Goal: Task Accomplishment & Management: Complete application form

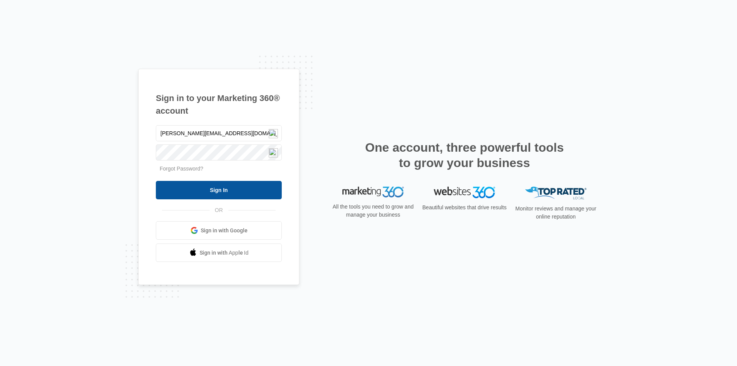
type input "[PERSON_NAME][EMAIL_ADDRESS][DOMAIN_NAME]"
click at [156, 181] on input "Sign In" at bounding box center [219, 190] width 126 height 18
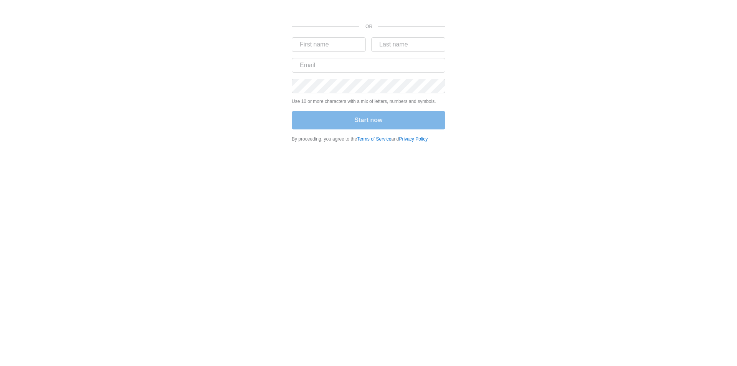
click at [220, 119] on div "OR Use 10 or more characters with a mix of letters, numbers and symbols. Start …" at bounding box center [368, 73] width 460 height 147
